Goal: Task Accomplishment & Management: Use online tool/utility

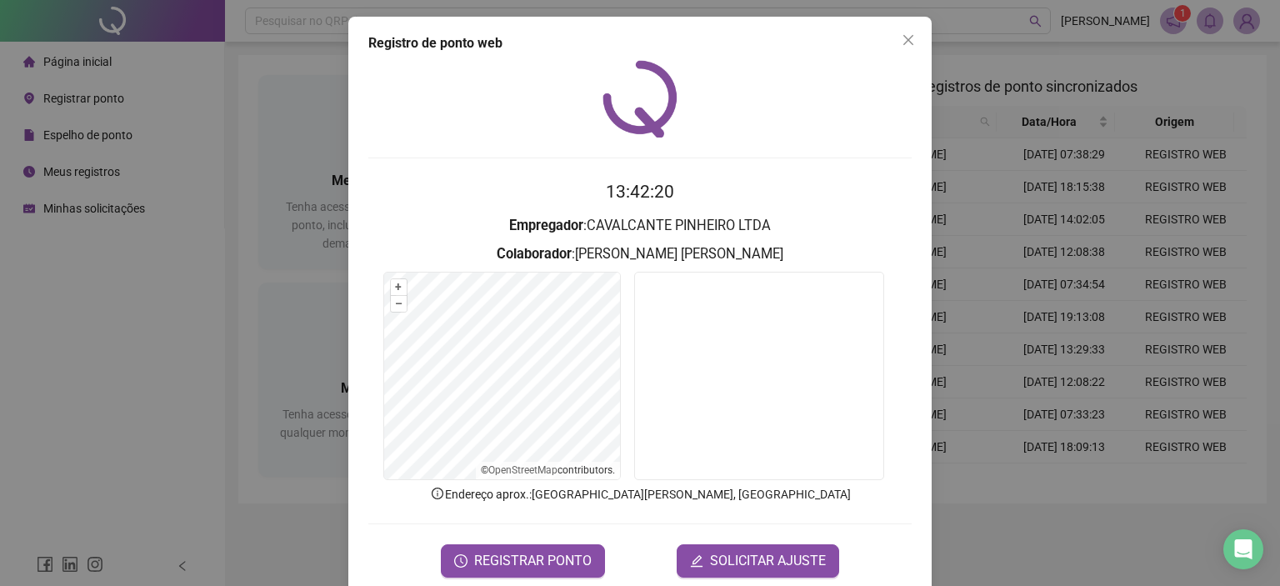
drag, startPoint x: 899, startPoint y: 43, endPoint x: 913, endPoint y: 59, distance: 21.9
click at [903, 43] on icon "close" at bounding box center [908, 40] width 10 height 10
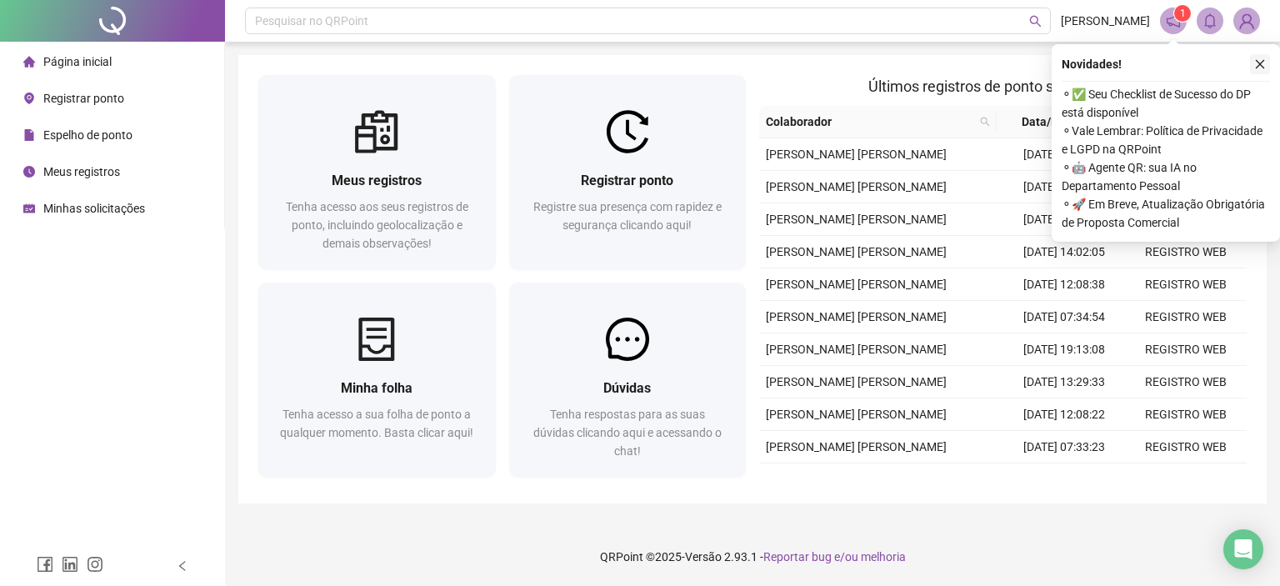
click at [1263, 66] on icon "close" at bounding box center [1260, 64] width 12 height 12
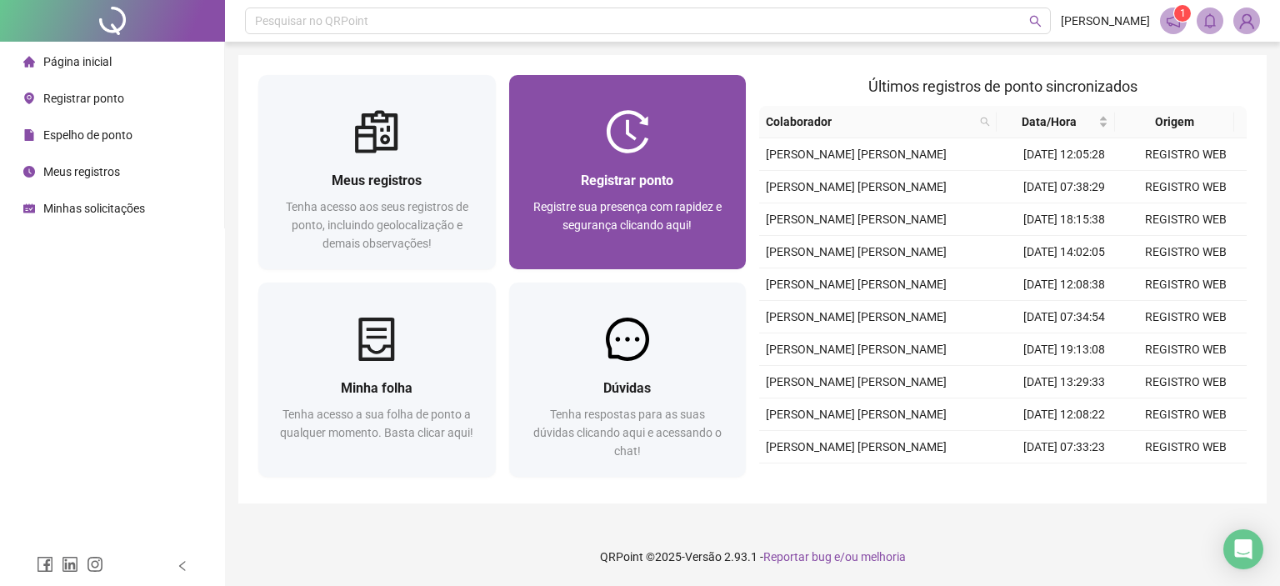
click at [678, 184] on div "Registrar ponto" at bounding box center [628, 180] width 198 height 21
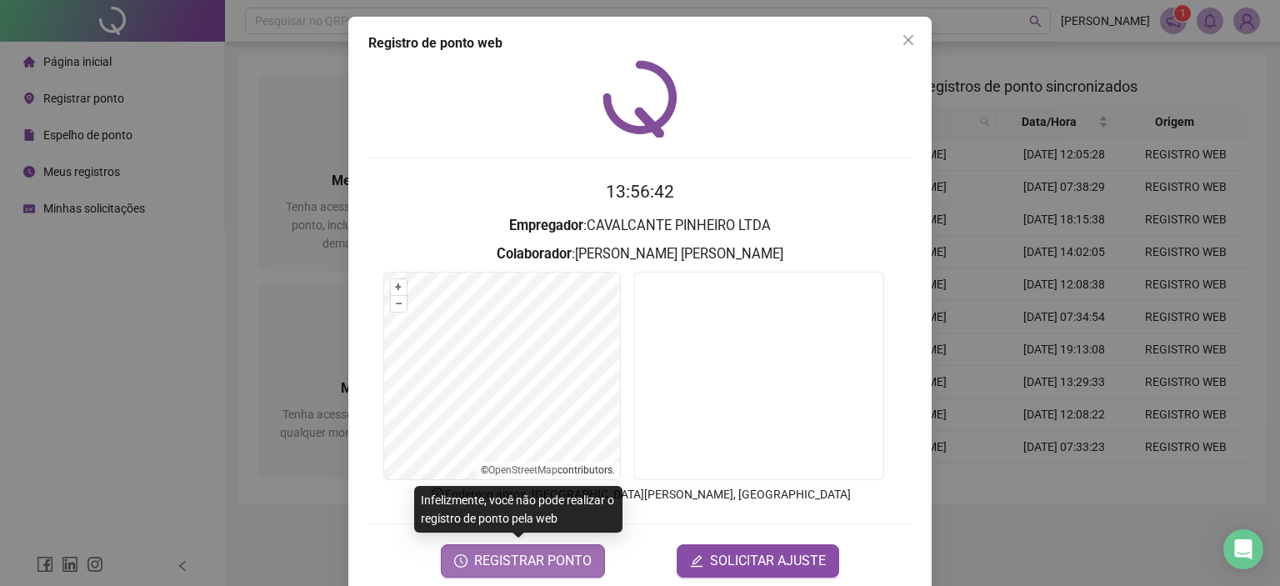
click at [529, 563] on span "REGISTRAR PONTO" at bounding box center [533, 561] width 118 height 20
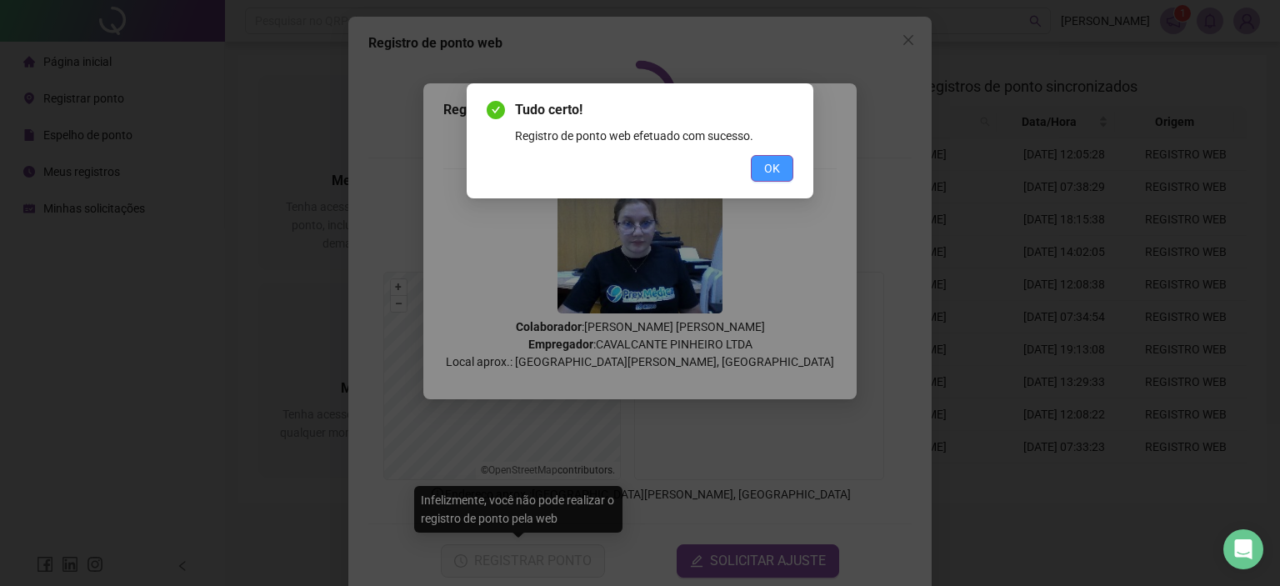
click at [763, 181] on button "OK" at bounding box center [772, 168] width 43 height 27
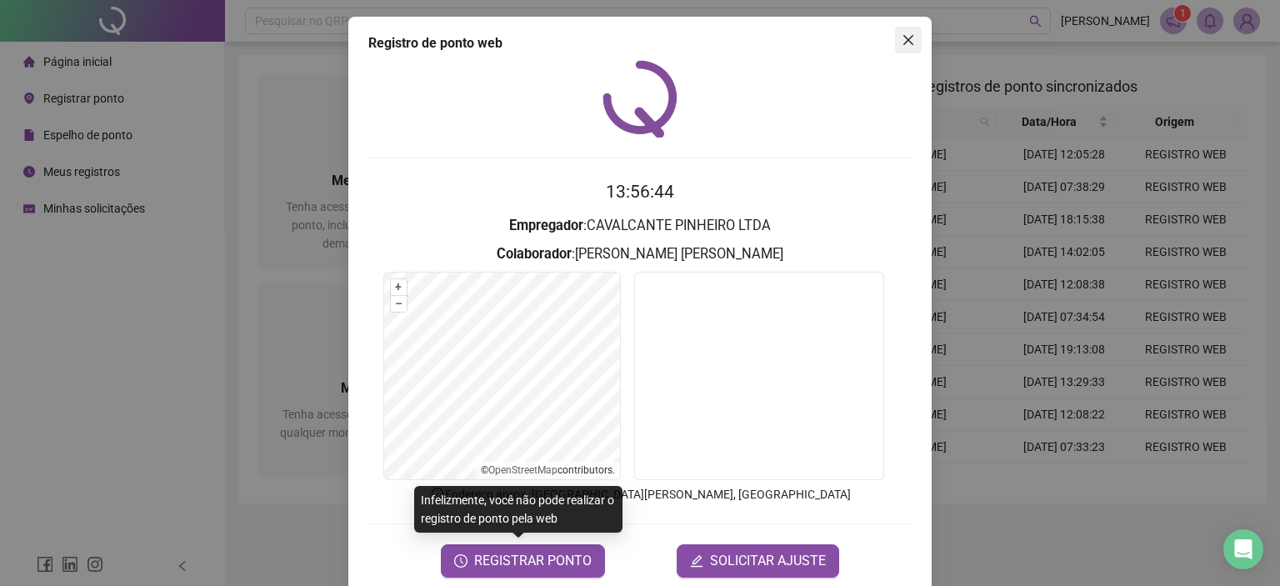
click at [910, 48] on button "Close" at bounding box center [908, 40] width 27 height 27
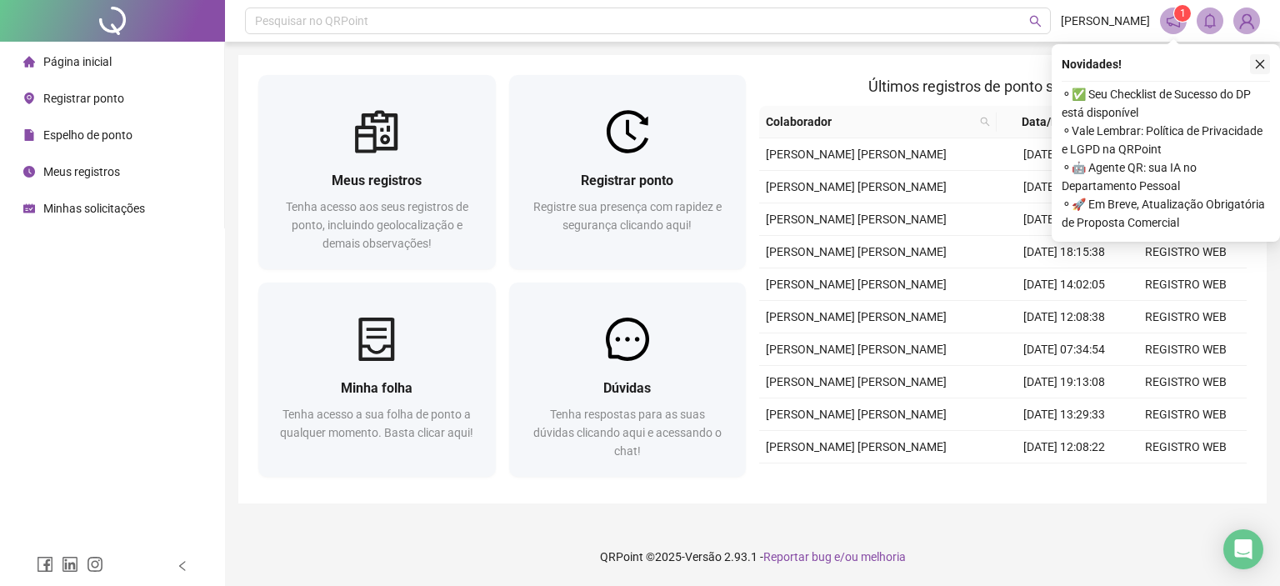
click at [1257, 65] on icon "close" at bounding box center [1260, 64] width 12 height 12
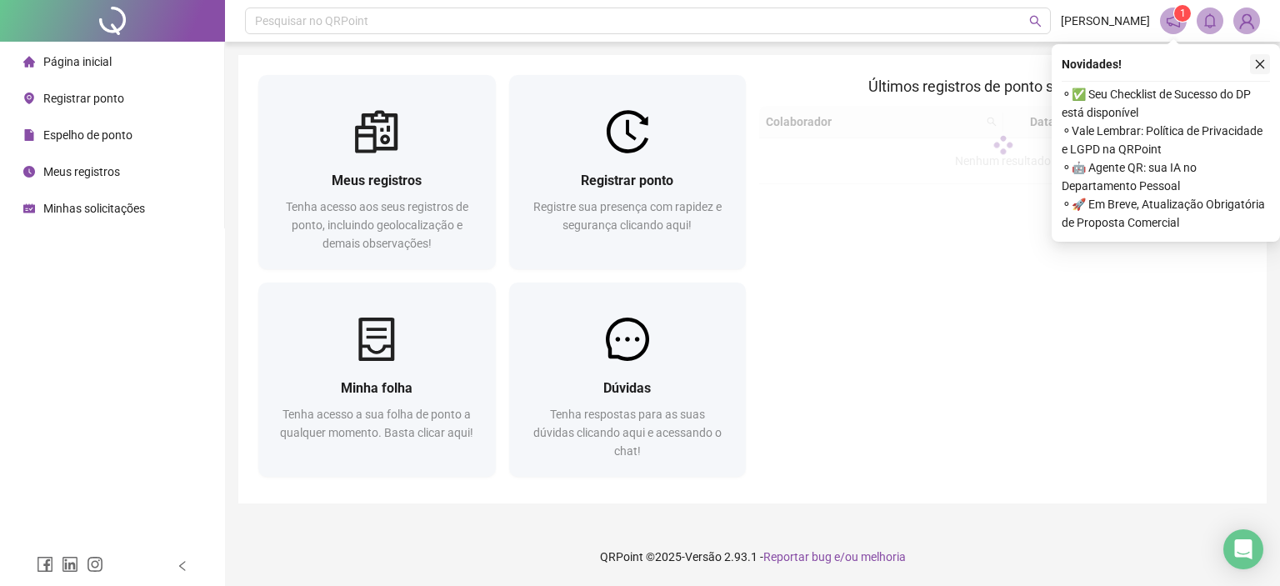
click at [1258, 71] on button "button" at bounding box center [1260, 64] width 20 height 20
